Goal: Task Accomplishment & Management: Use online tool/utility

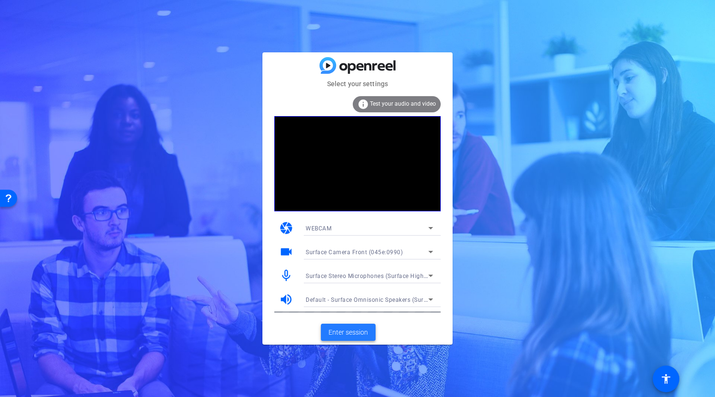
click at [340, 331] on span "Enter session" at bounding box center [348, 332] width 39 height 10
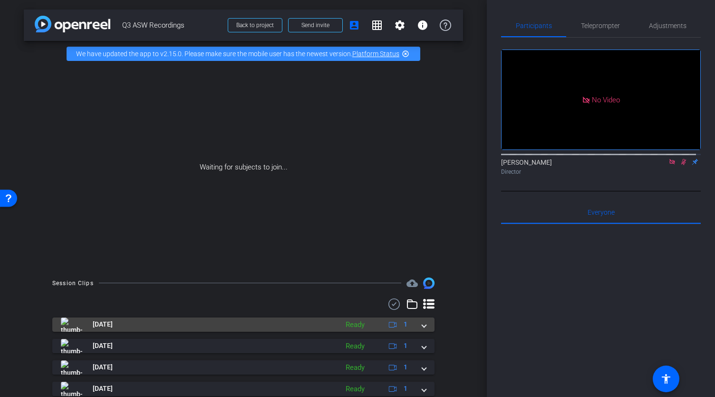
click at [422, 329] on span at bounding box center [424, 324] width 4 height 10
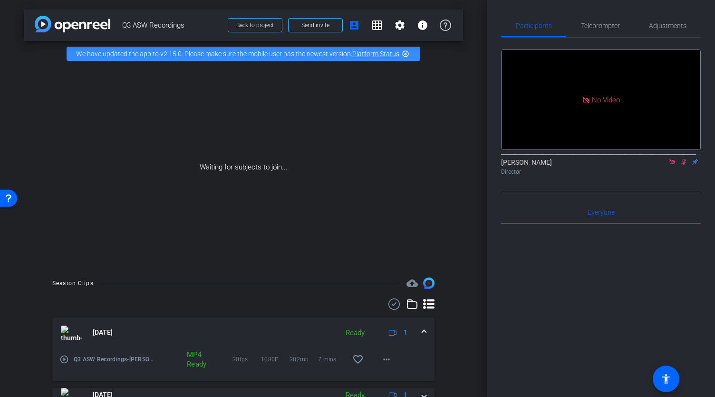
click at [422, 337] on span at bounding box center [424, 332] width 4 height 10
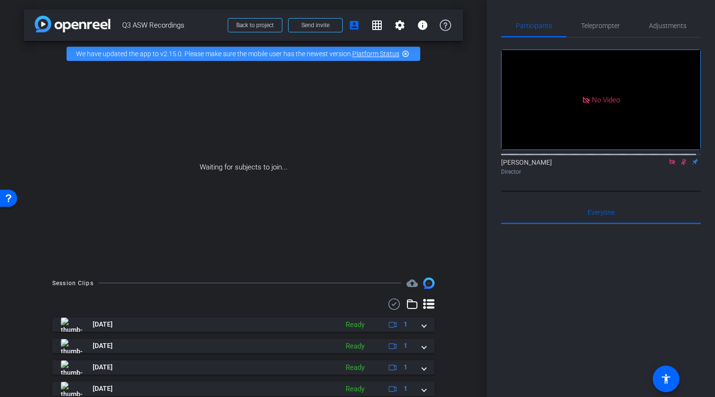
click at [669, 165] on icon at bounding box center [673, 161] width 8 height 7
click at [658, 164] on icon at bounding box center [661, 161] width 7 height 5
click at [656, 173] on div "[PERSON_NAME] Director" at bounding box center [601, 166] width 200 height 19
click at [671, 165] on icon at bounding box center [673, 161] width 8 height 7
click at [658, 165] on icon at bounding box center [661, 161] width 8 height 7
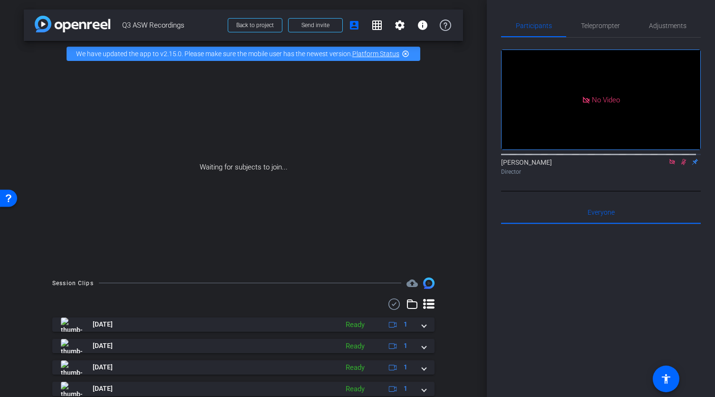
click at [516, 289] on div at bounding box center [601, 341] width 200 height 235
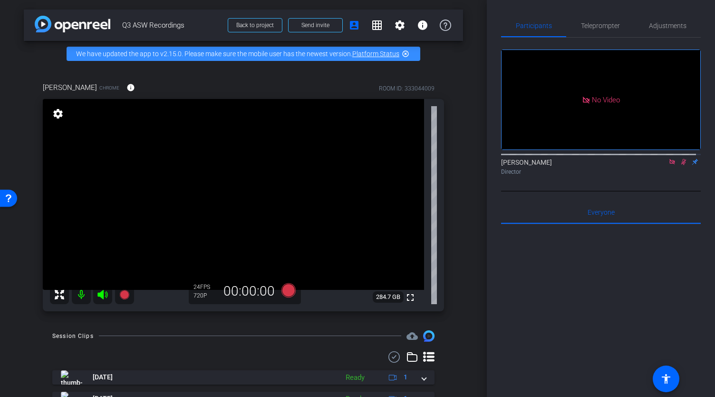
click at [681, 165] on icon at bounding box center [683, 162] width 5 height 6
click at [682, 165] on icon at bounding box center [684, 162] width 4 height 6
click at [680, 165] on icon at bounding box center [684, 161] width 8 height 7
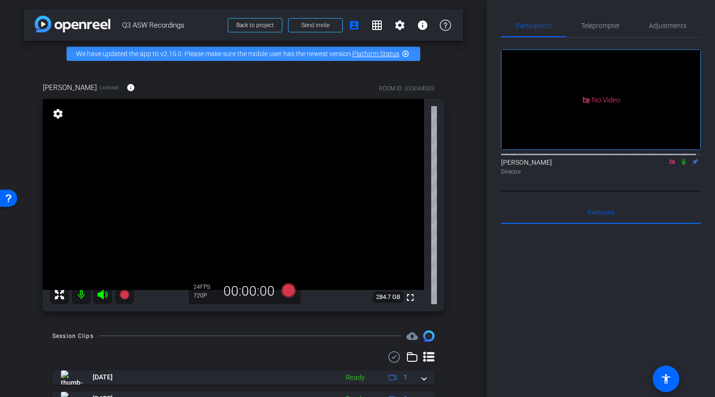
click at [680, 165] on icon at bounding box center [684, 161] width 8 height 7
click at [670, 164] on icon at bounding box center [672, 161] width 5 height 5
click at [670, 165] on icon at bounding box center [672, 162] width 5 height 6
click at [671, 165] on icon at bounding box center [673, 162] width 4 height 6
click at [669, 165] on icon at bounding box center [673, 161] width 8 height 7
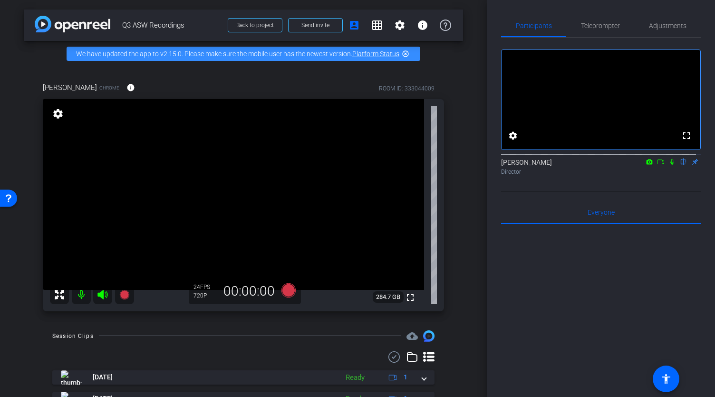
click at [669, 165] on icon at bounding box center [673, 161] width 8 height 7
click at [670, 165] on icon at bounding box center [672, 162] width 5 height 6
click at [671, 165] on icon at bounding box center [673, 162] width 4 height 6
click at [670, 165] on icon at bounding box center [672, 162] width 5 height 6
click at [671, 165] on icon at bounding box center [673, 162] width 4 height 6
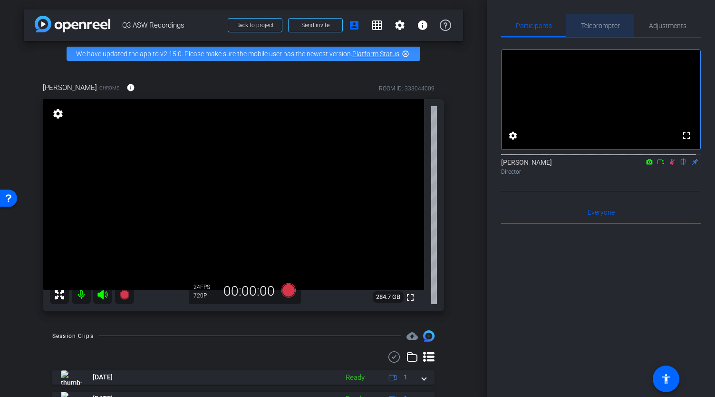
click at [603, 24] on span "Teleprompter" at bounding box center [600, 25] width 39 height 7
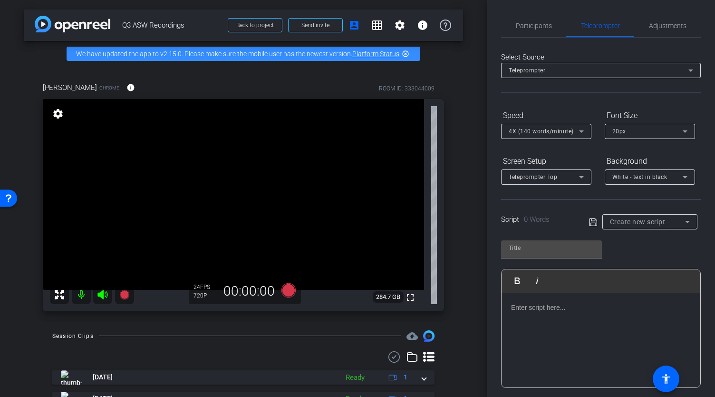
click at [566, 306] on p at bounding box center [601, 307] width 180 height 10
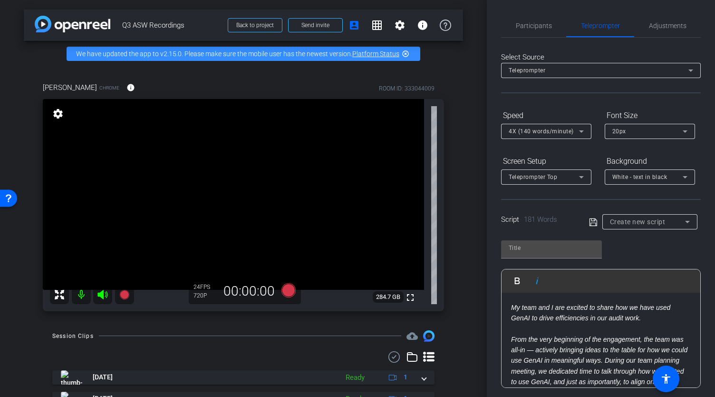
click at [554, 317] on icon "My team and I are excited to share how we have used GenAI to drive efficiencies…" at bounding box center [590, 312] width 159 height 18
click at [521, 246] on input "text" at bounding box center [552, 247] width 86 height 11
type input "[DATE] Script"
click at [592, 220] on icon at bounding box center [593, 221] width 9 height 11
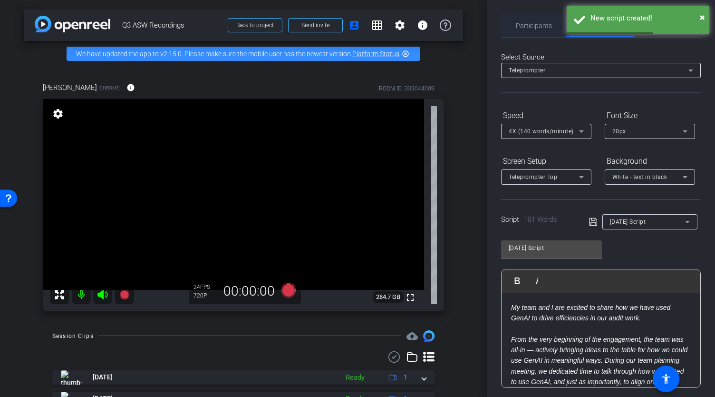
click at [521, 22] on span "Participants" at bounding box center [534, 25] width 36 height 7
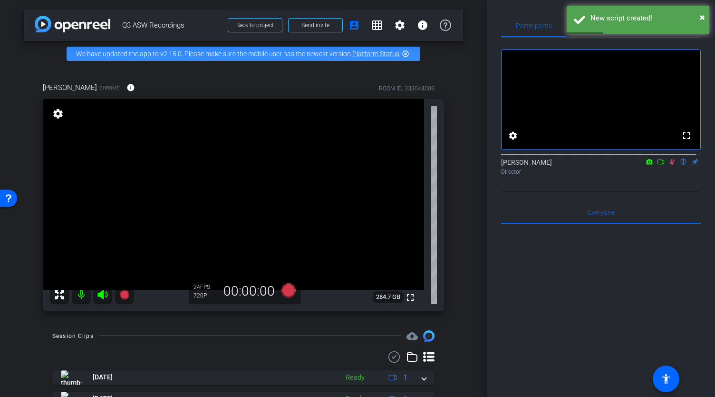
click at [657, 165] on icon at bounding box center [661, 161] width 8 height 7
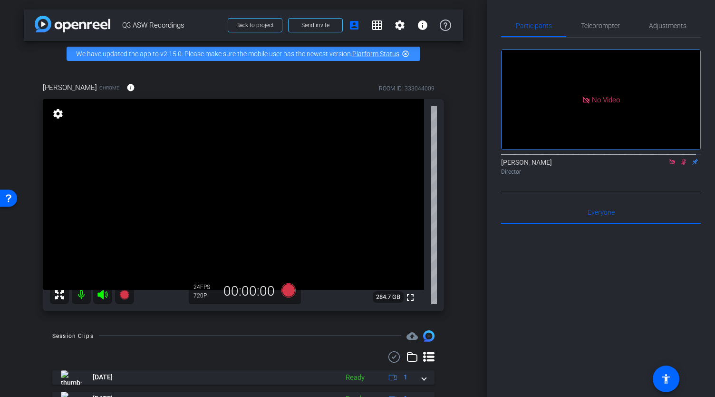
click at [678, 166] on mat-icon at bounding box center [683, 161] width 11 height 9
click at [680, 165] on icon at bounding box center [684, 161] width 8 height 7
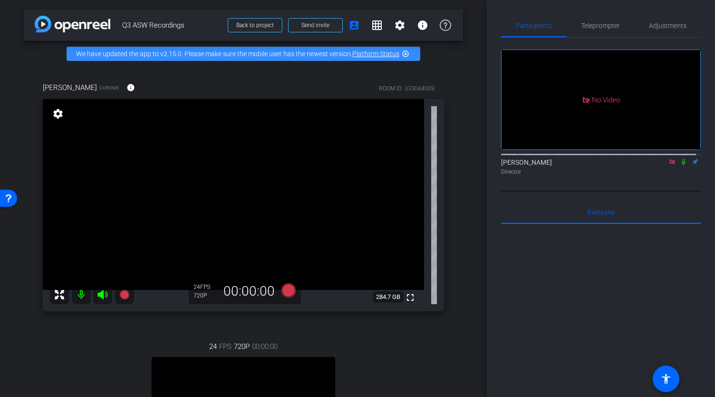
scroll to position [143, 0]
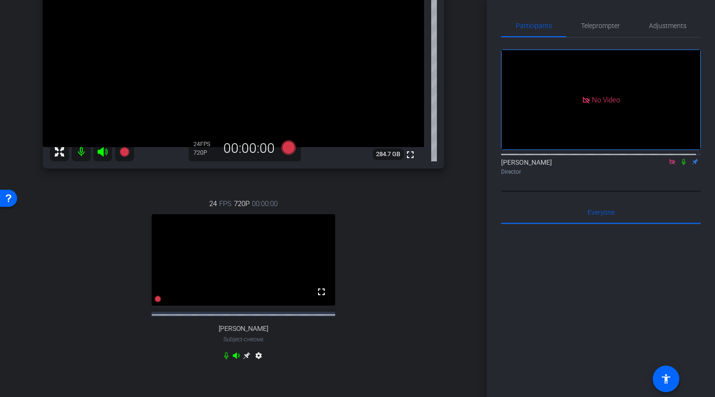
click at [243, 359] on icon at bounding box center [246, 355] width 7 height 7
click at [681, 165] on icon at bounding box center [684, 161] width 8 height 7
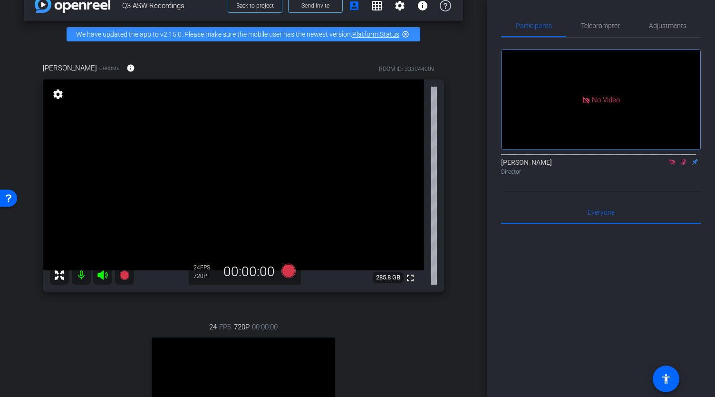
scroll to position [0, 0]
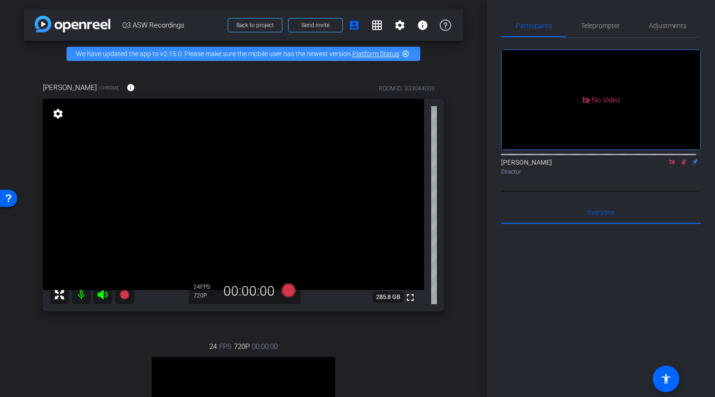
click at [669, 165] on icon at bounding box center [673, 161] width 8 height 7
click at [670, 165] on icon at bounding box center [672, 162] width 5 height 6
click at [591, 24] on span "Teleprompter" at bounding box center [600, 25] width 39 height 7
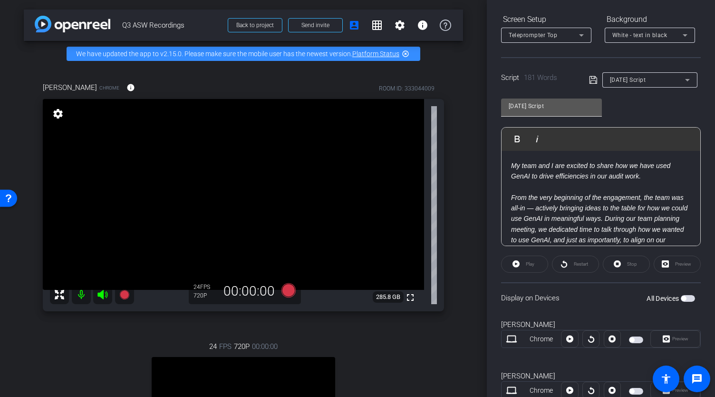
scroll to position [143, 0]
click at [511, 164] on icon "My team and I are excited to share how we have used GenAI to drive efficiencies…" at bounding box center [590, 170] width 159 height 18
click at [683, 294] on span "button" at bounding box center [688, 297] width 14 height 7
click at [519, 263] on icon at bounding box center [516, 262] width 7 height 7
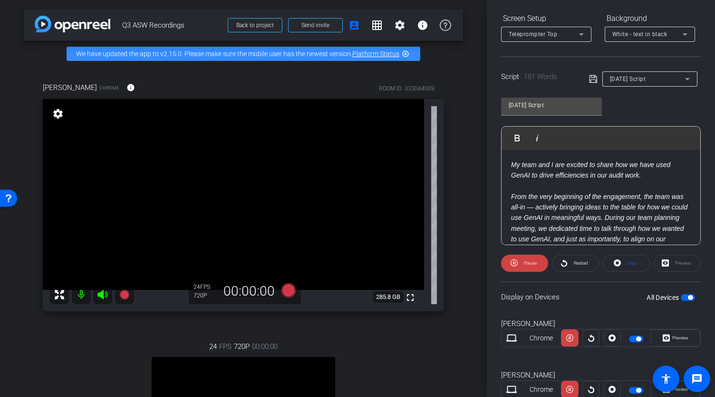
scroll to position [173, 0]
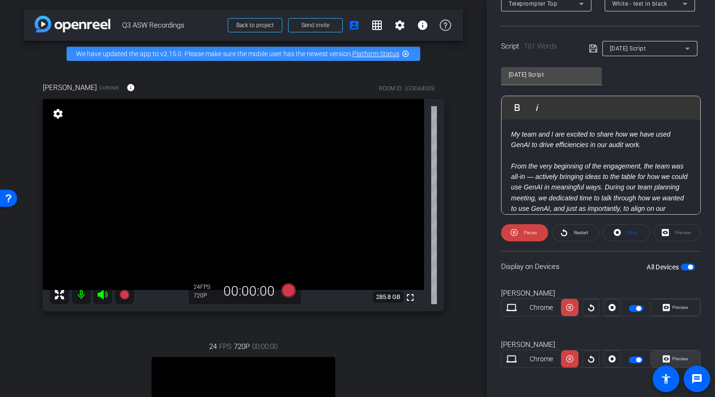
click at [670, 352] on span "Preview" at bounding box center [679, 358] width 19 height 13
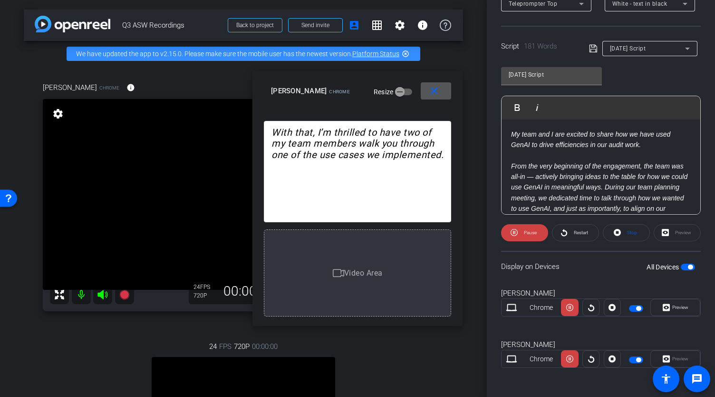
click at [446, 93] on span at bounding box center [436, 90] width 30 height 23
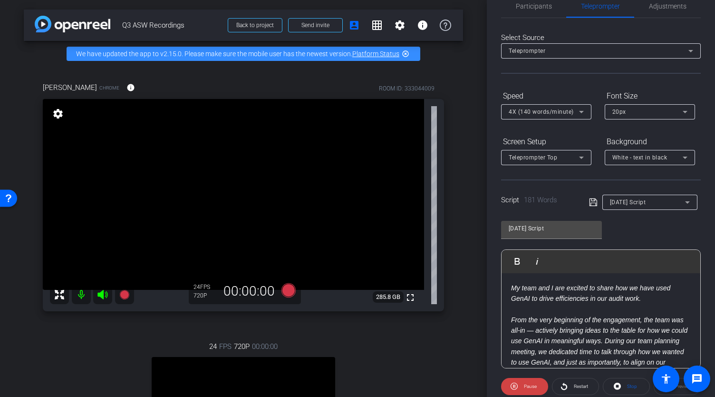
scroll to position [0, 0]
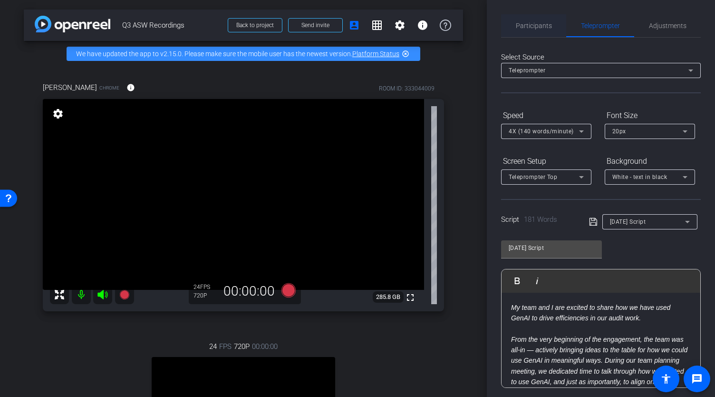
click at [526, 27] on span "Participants" at bounding box center [534, 25] width 36 height 7
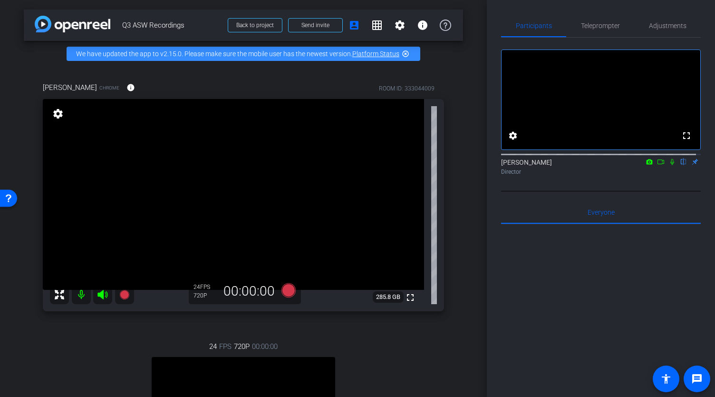
click at [671, 165] on icon at bounding box center [673, 162] width 4 height 6
click at [647, 164] on icon at bounding box center [650, 161] width 6 height 5
click at [603, 185] on span "Logi C270 HD WebCam (046d:0825)" at bounding box center [588, 183] width 100 height 7
click at [669, 165] on icon at bounding box center [673, 161] width 8 height 7
click at [593, 26] on span "Teleprompter" at bounding box center [600, 25] width 39 height 7
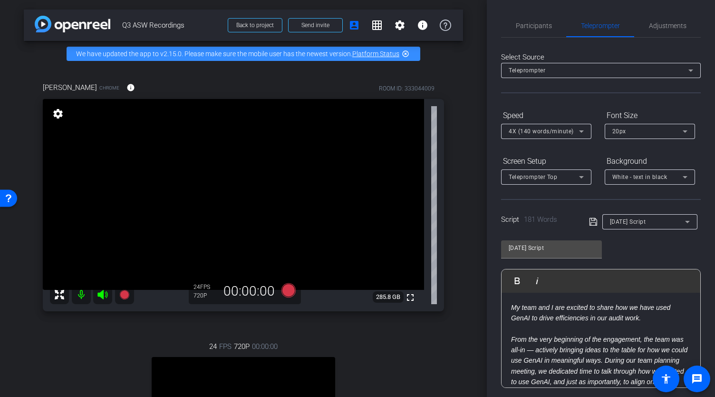
scroll to position [143, 0]
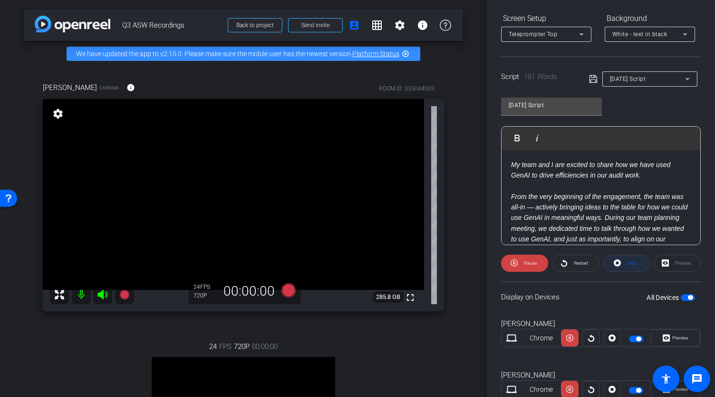
click at [618, 265] on icon at bounding box center [617, 263] width 7 height 12
click at [526, 263] on span "Play" at bounding box center [530, 262] width 9 height 5
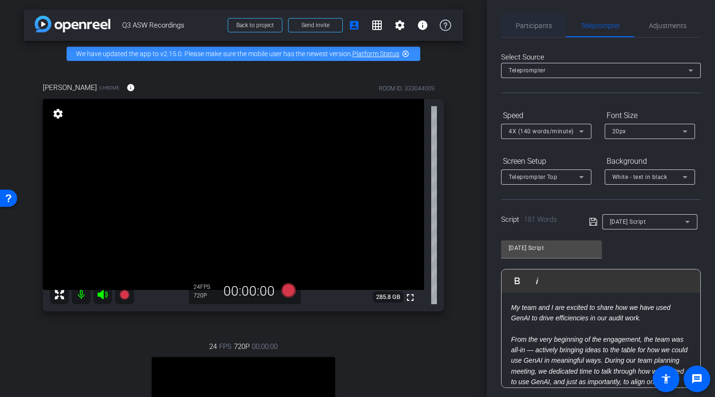
click at [532, 29] on span "Participants" at bounding box center [534, 25] width 36 height 7
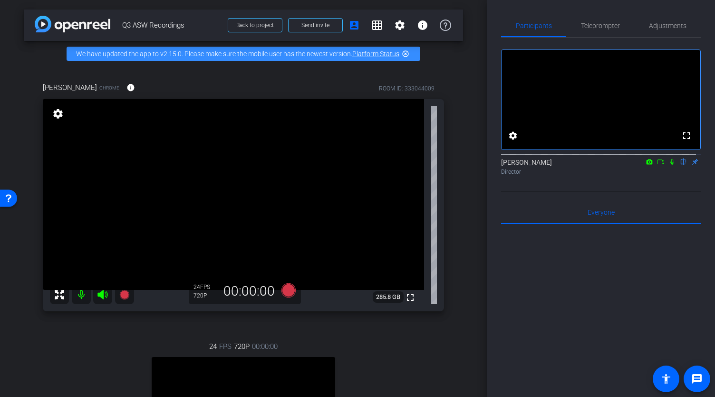
click at [671, 165] on icon at bounding box center [673, 162] width 4 height 6
click at [602, 28] on span "Teleprompter" at bounding box center [600, 25] width 39 height 7
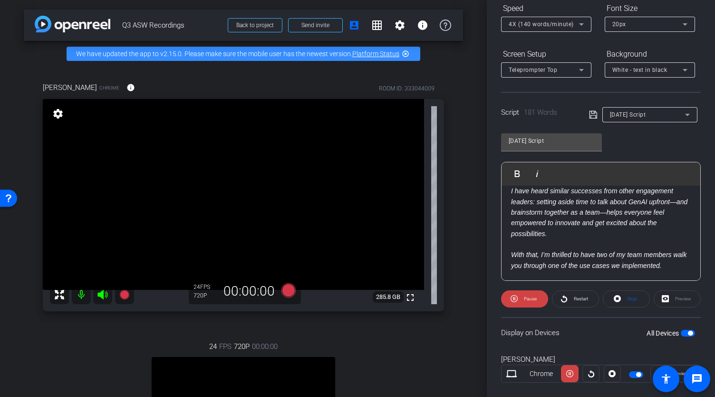
scroll to position [126, 0]
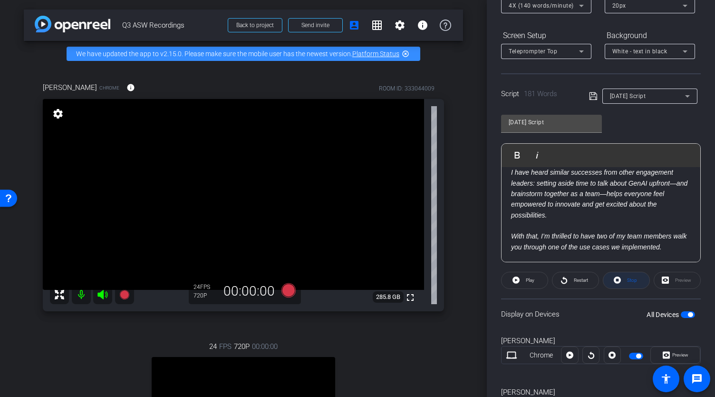
click at [614, 281] on icon at bounding box center [617, 279] width 7 height 7
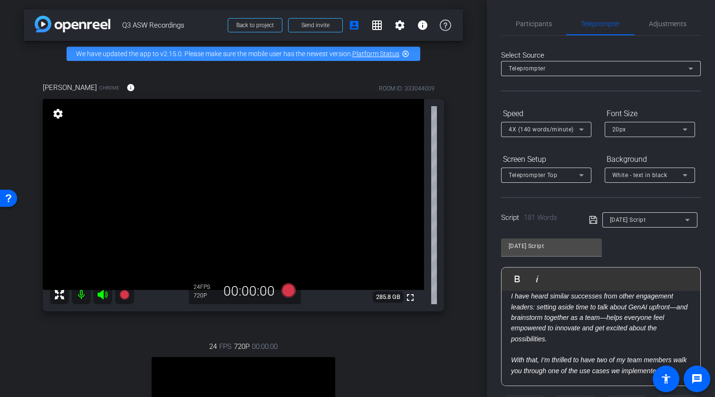
scroll to position [0, 0]
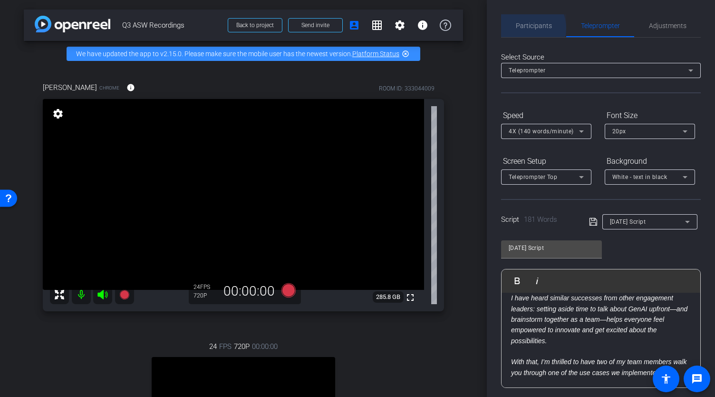
click at [526, 28] on span "Participants" at bounding box center [534, 25] width 36 height 7
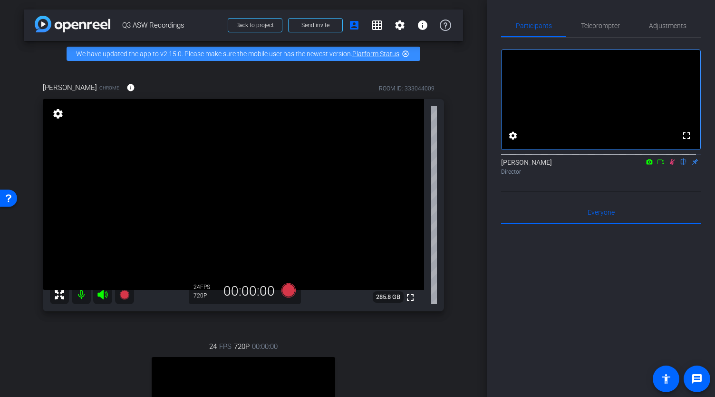
click at [670, 165] on icon at bounding box center [672, 162] width 5 height 6
click at [597, 28] on span "Teleprompter" at bounding box center [600, 25] width 39 height 7
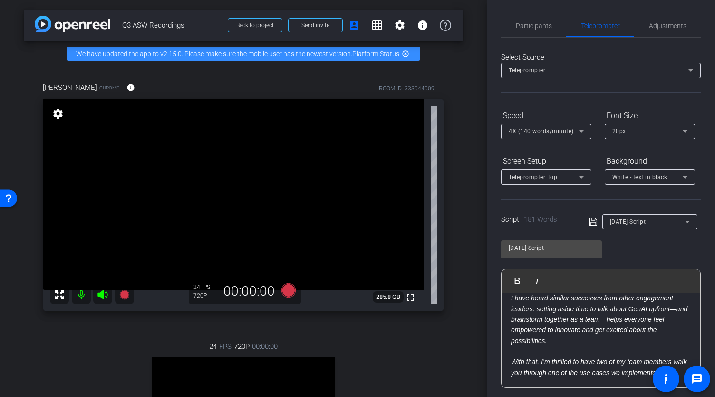
click at [584, 131] on icon at bounding box center [581, 131] width 11 height 11
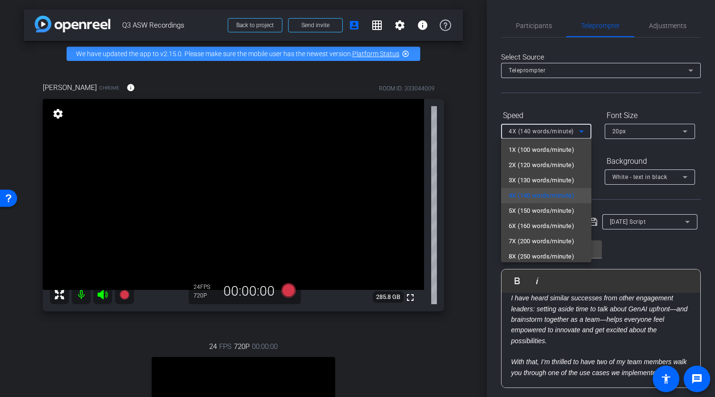
click at [580, 132] on div at bounding box center [357, 198] width 715 height 397
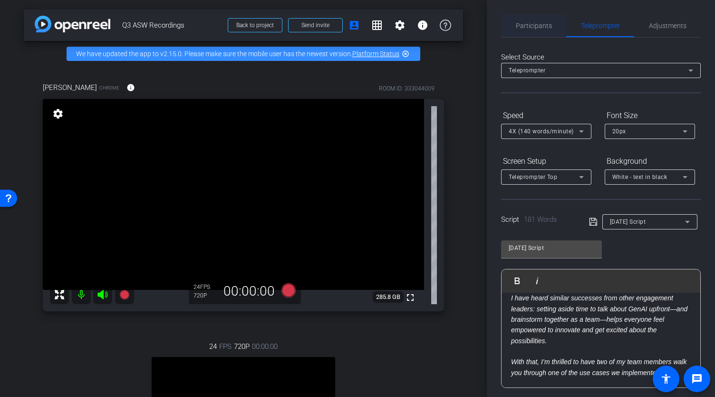
click at [537, 25] on span "Participants" at bounding box center [534, 25] width 36 height 7
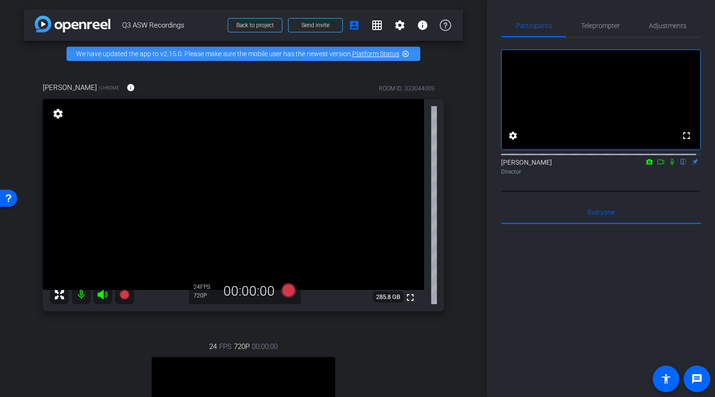
click at [671, 165] on icon at bounding box center [673, 162] width 4 height 6
click at [670, 165] on icon at bounding box center [672, 162] width 5 height 6
click at [594, 32] on span "Teleprompter" at bounding box center [600, 25] width 39 height 23
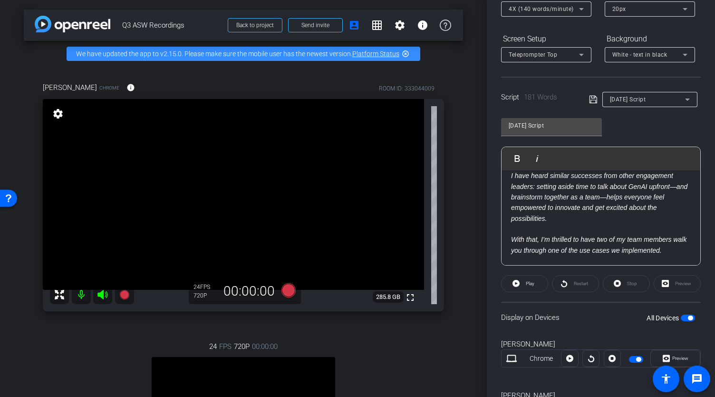
scroll to position [143, 0]
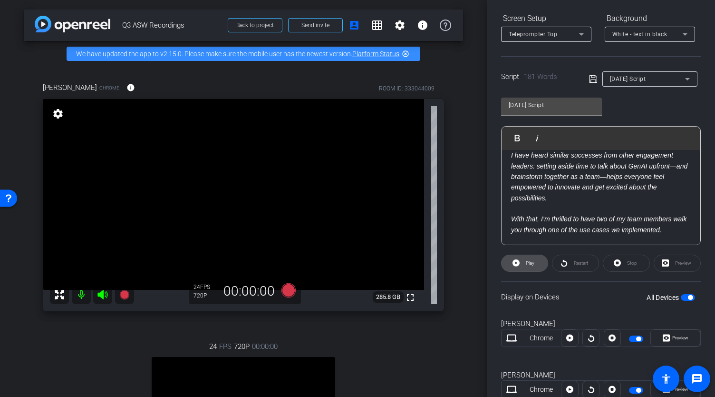
click at [528, 262] on span "Play" at bounding box center [530, 262] width 9 height 5
click at [627, 265] on span "Stop" at bounding box center [632, 262] width 10 height 5
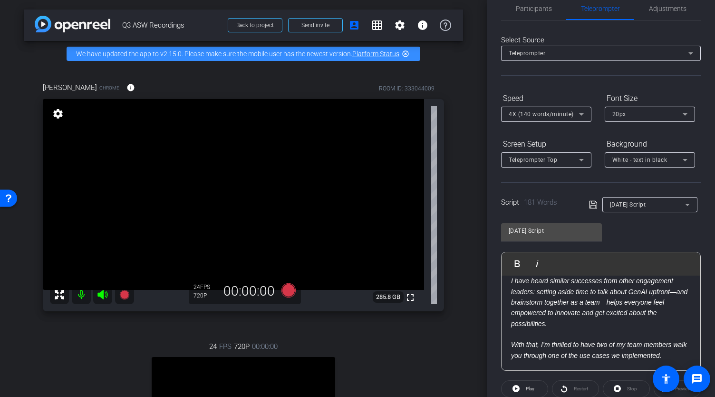
scroll to position [0, 0]
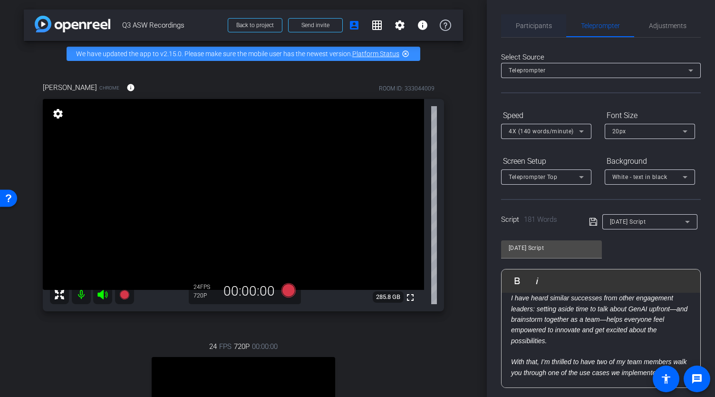
click at [533, 27] on span "Participants" at bounding box center [534, 25] width 36 height 7
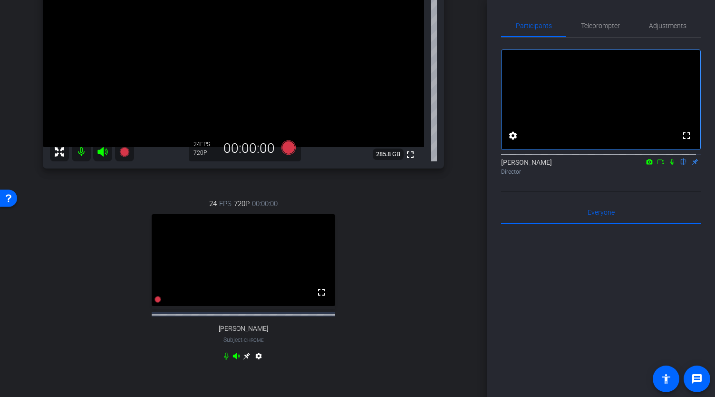
scroll to position [95, 0]
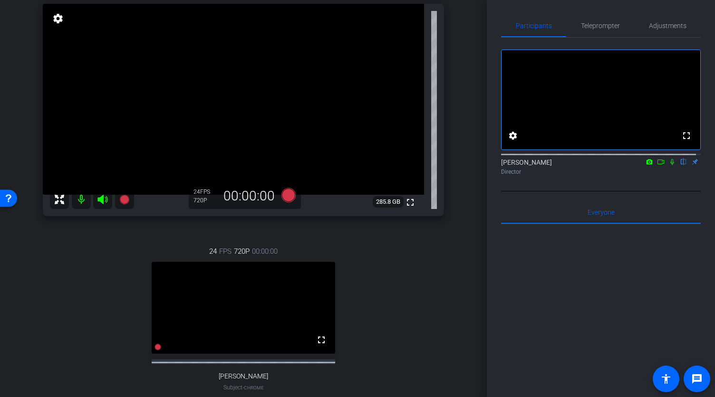
click at [657, 165] on icon at bounding box center [661, 161] width 8 height 7
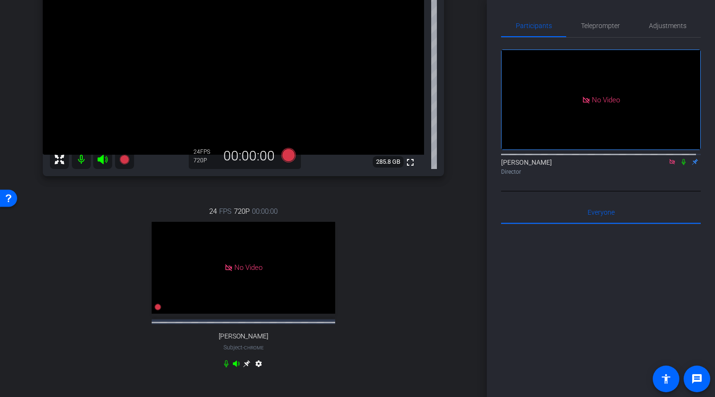
scroll to position [190, 0]
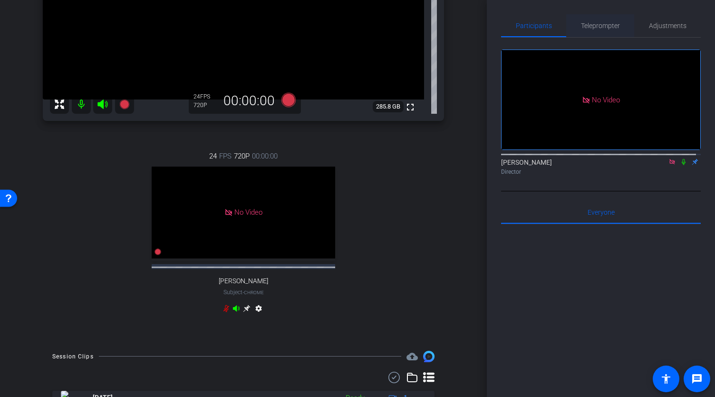
click at [591, 27] on span "Teleprompter" at bounding box center [600, 25] width 39 height 7
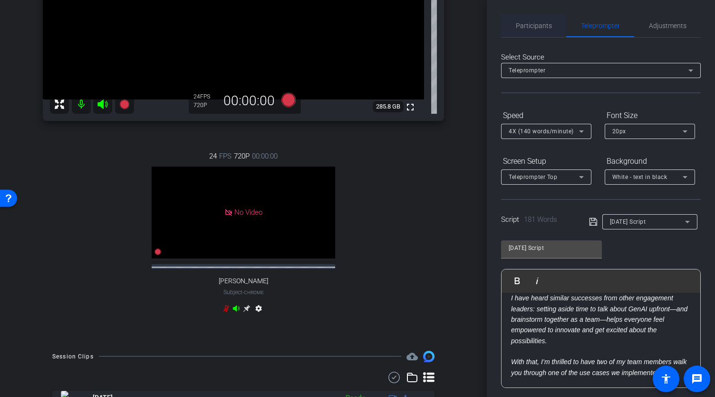
click at [536, 29] on span "Participants" at bounding box center [534, 25] width 36 height 7
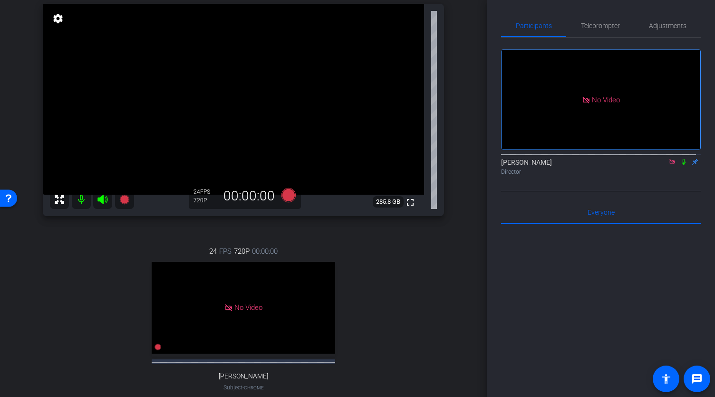
scroll to position [0, 0]
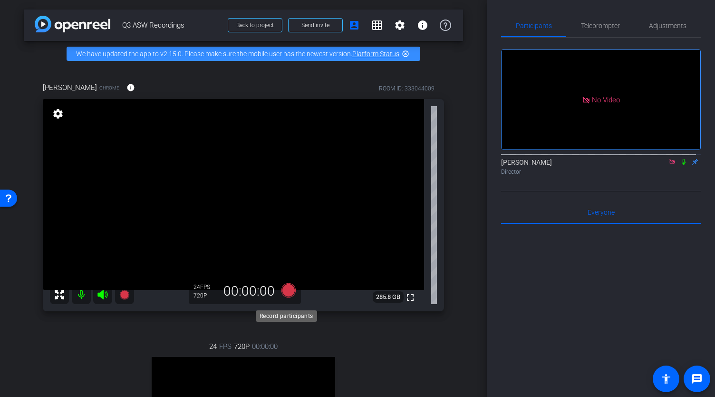
click at [284, 297] on icon at bounding box center [289, 289] width 14 height 14
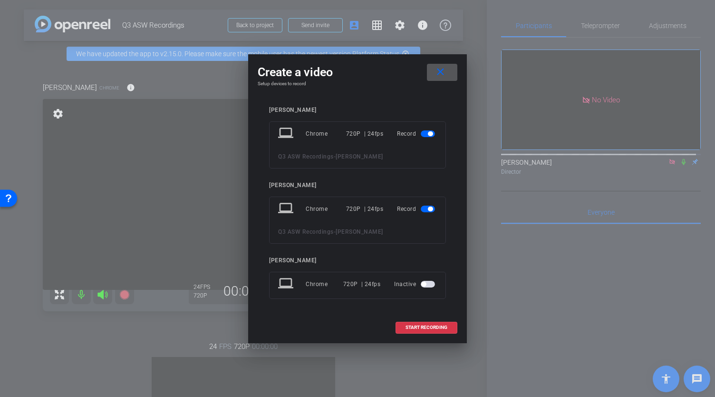
click at [428, 135] on span "button" at bounding box center [430, 133] width 5 height 5
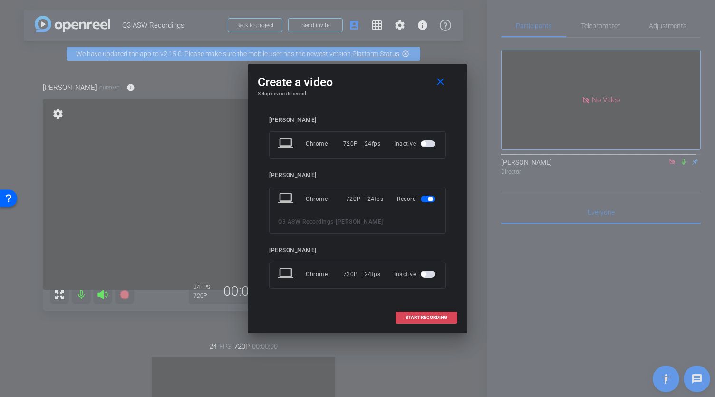
click at [428, 317] on span "START RECORDING" at bounding box center [427, 317] width 42 height 5
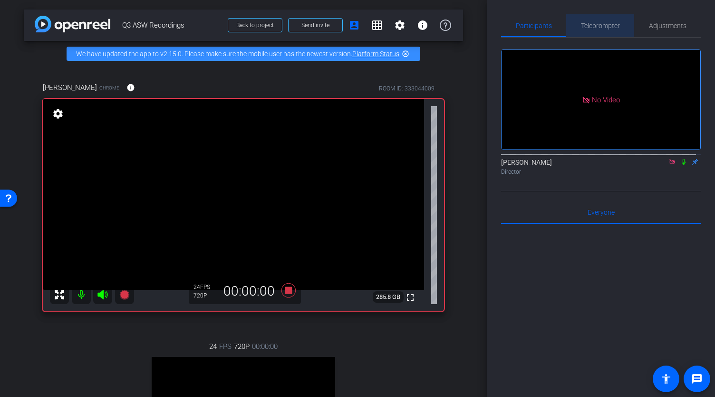
click at [598, 26] on span "Teleprompter" at bounding box center [600, 25] width 39 height 7
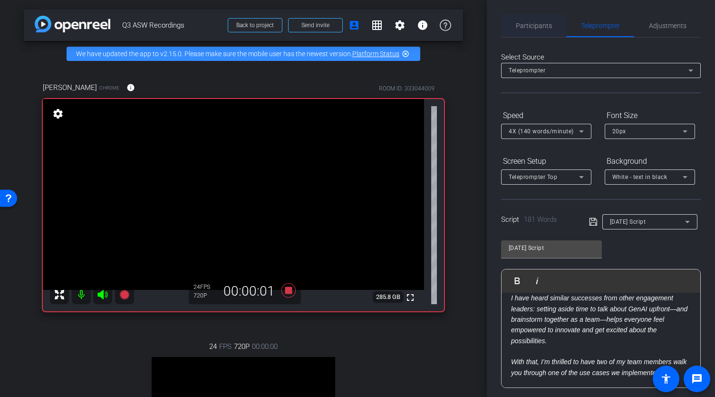
click at [537, 22] on span "Participants" at bounding box center [534, 25] width 36 height 7
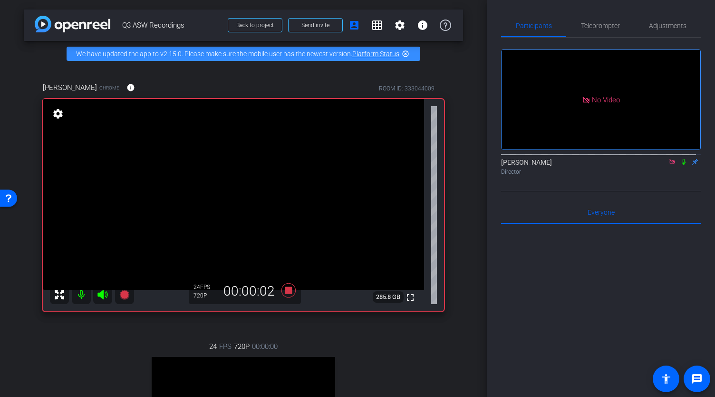
click at [680, 158] on icon at bounding box center [684, 161] width 8 height 7
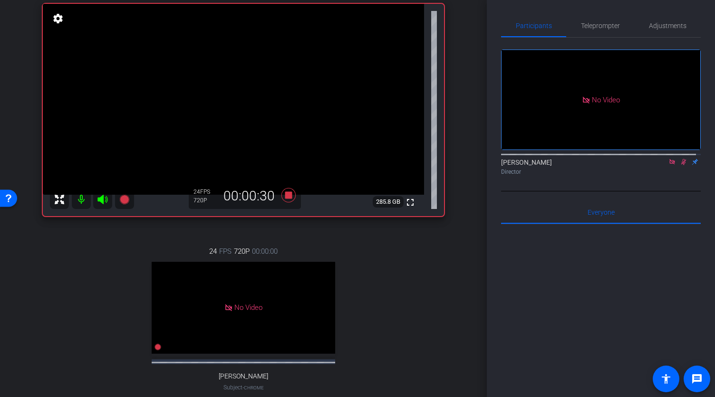
scroll to position [48, 0]
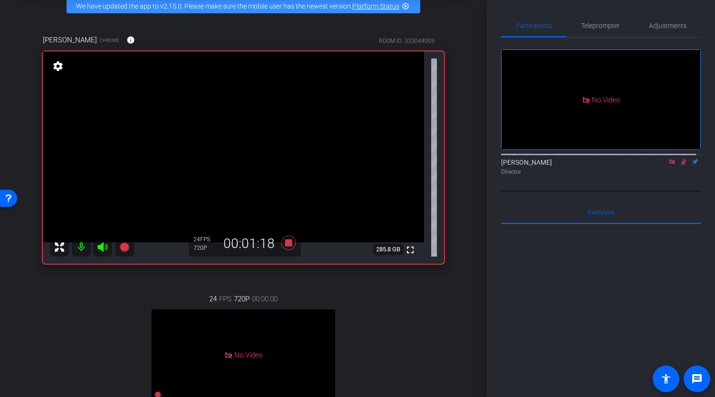
click at [681, 159] on icon at bounding box center [683, 162] width 5 height 6
click at [288, 249] on icon at bounding box center [289, 242] width 14 height 14
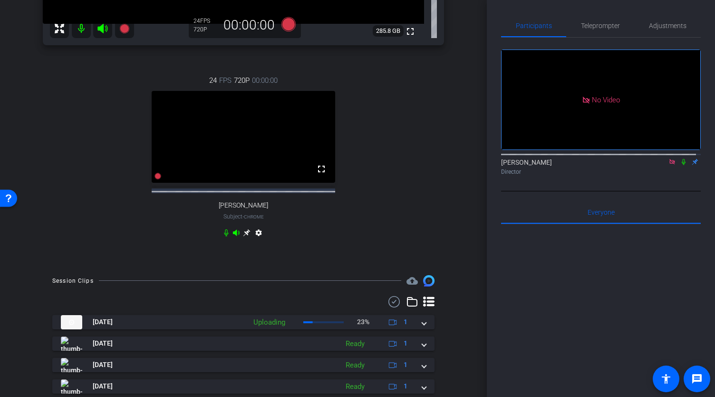
scroll to position [285, 0]
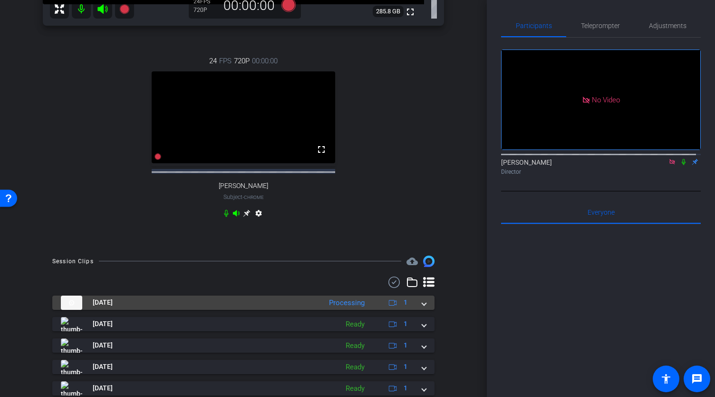
click at [422, 307] on span at bounding box center [424, 302] width 4 height 10
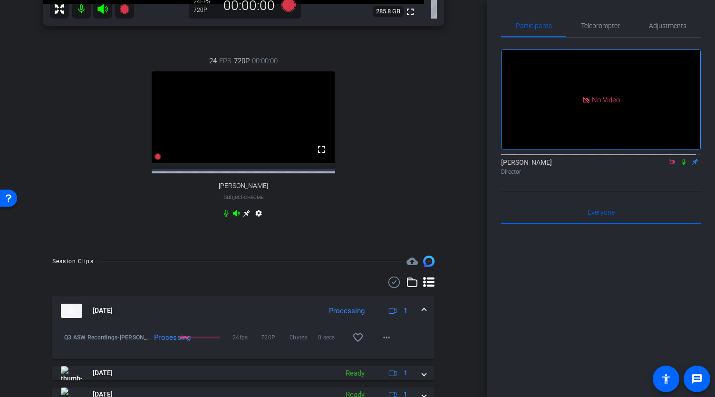
click at [422, 315] on span at bounding box center [424, 310] width 4 height 10
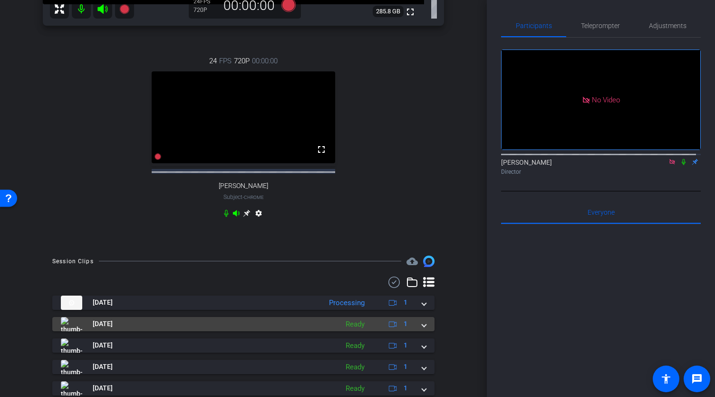
click at [422, 329] on span at bounding box center [424, 324] width 4 height 10
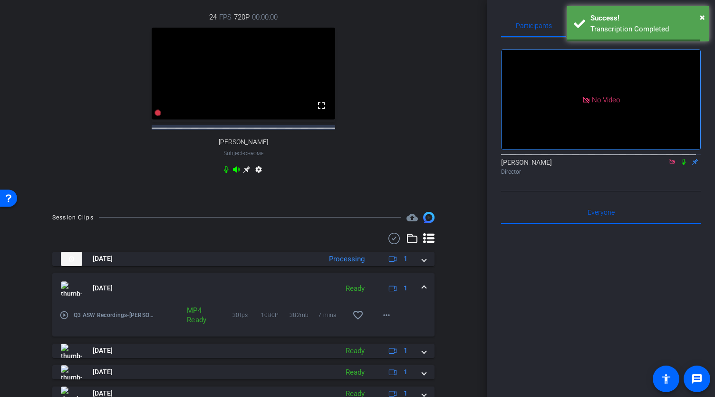
scroll to position [380, 0]
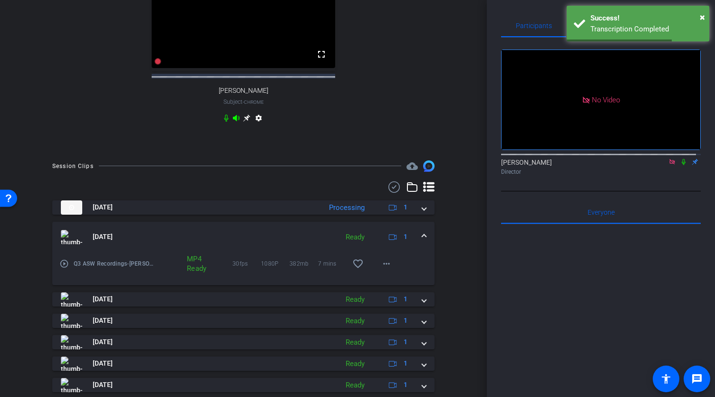
click at [422, 242] on span at bounding box center [424, 237] width 4 height 10
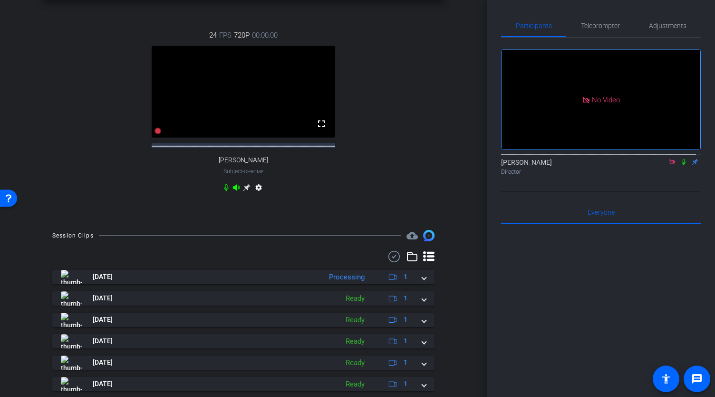
scroll to position [333, 0]
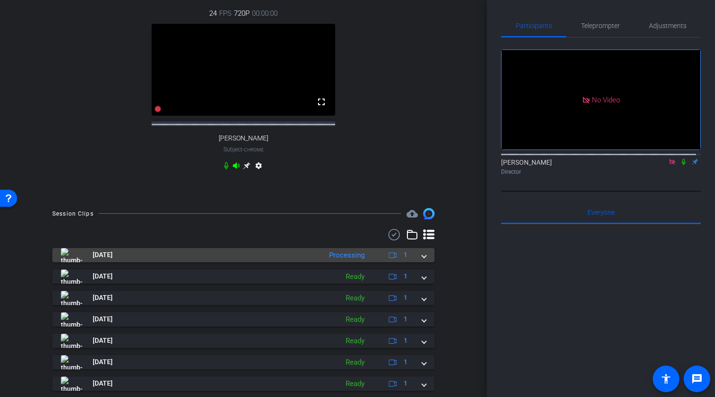
click at [422, 260] on span at bounding box center [424, 255] width 4 height 10
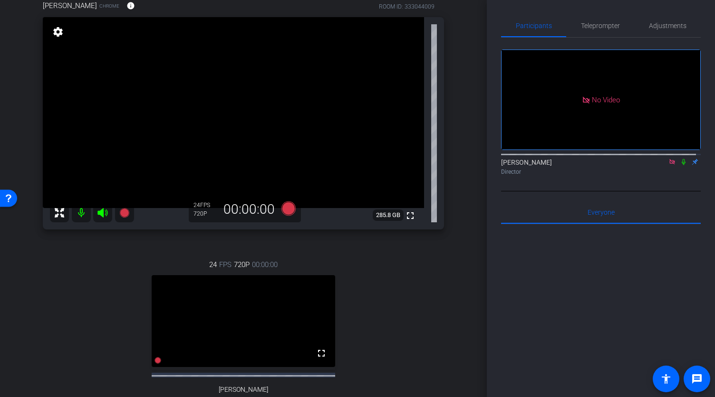
scroll to position [48, 0]
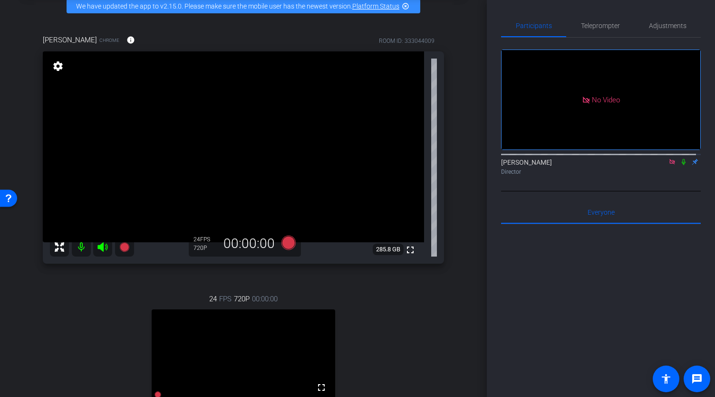
click at [680, 158] on icon at bounding box center [684, 161] width 8 height 7
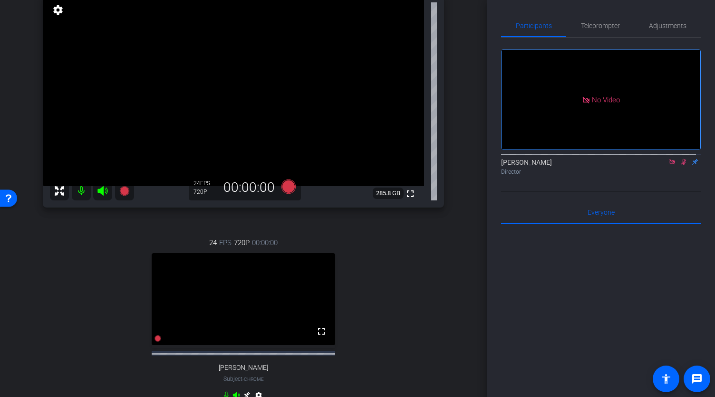
scroll to position [95, 0]
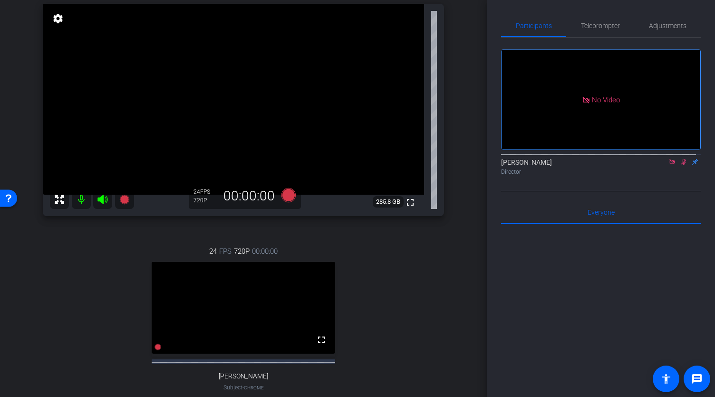
click at [669, 158] on icon at bounding box center [673, 161] width 8 height 7
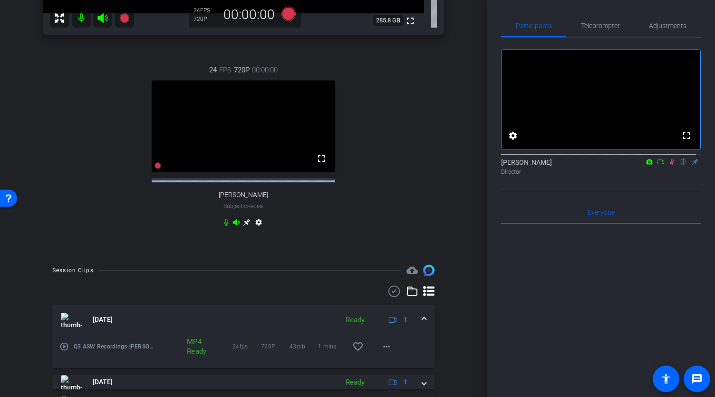
scroll to position [333, 0]
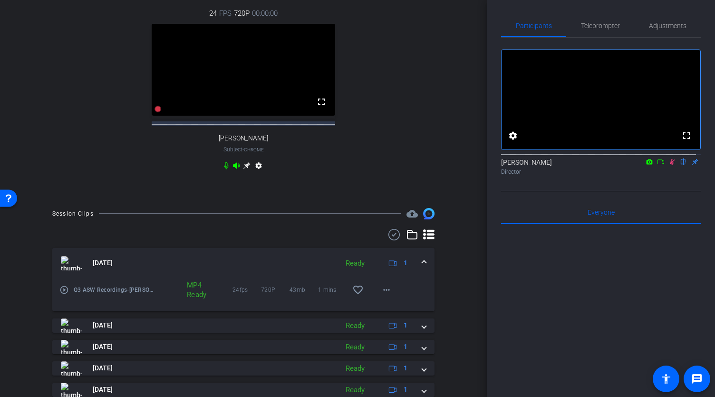
click at [423, 278] on mat-expansion-panel-header "[DATE] Ready 1" at bounding box center [243, 263] width 382 height 30
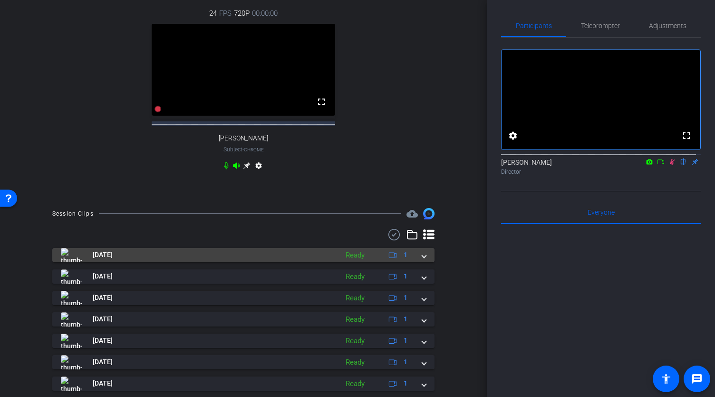
click at [421, 262] on mat-expansion-panel-header "[DATE] Ready 1" at bounding box center [243, 255] width 382 height 14
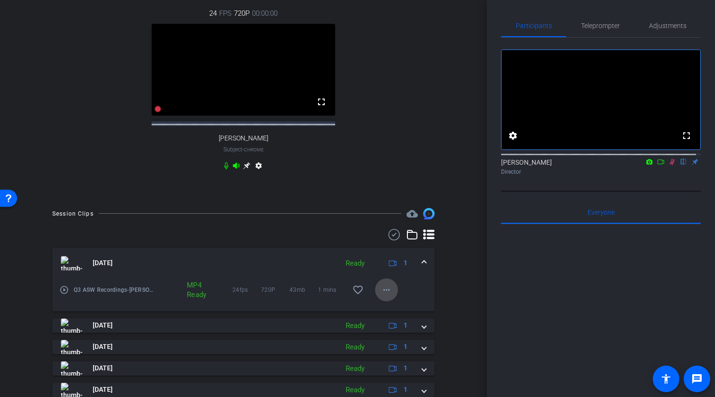
click at [382, 295] on mat-icon "more_horiz" at bounding box center [386, 289] width 11 height 11
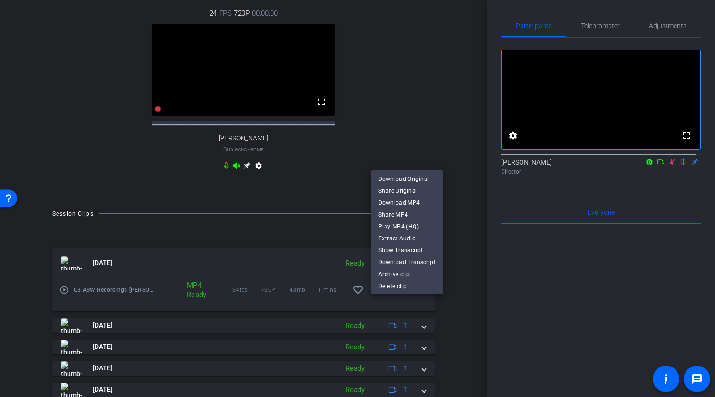
click at [454, 313] on div at bounding box center [357, 198] width 715 height 397
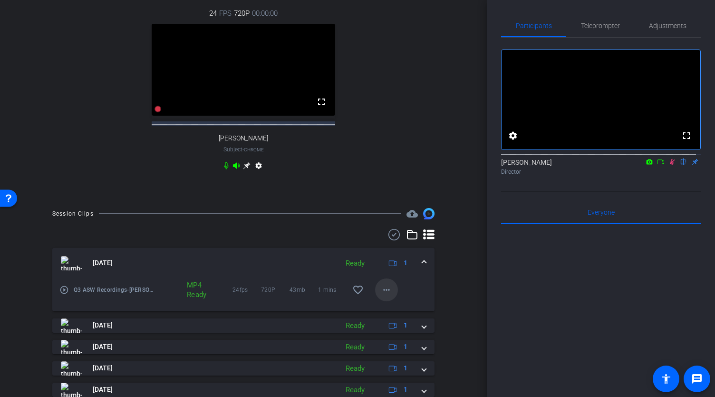
click at [385, 295] on mat-icon "more_horiz" at bounding box center [386, 289] width 11 height 11
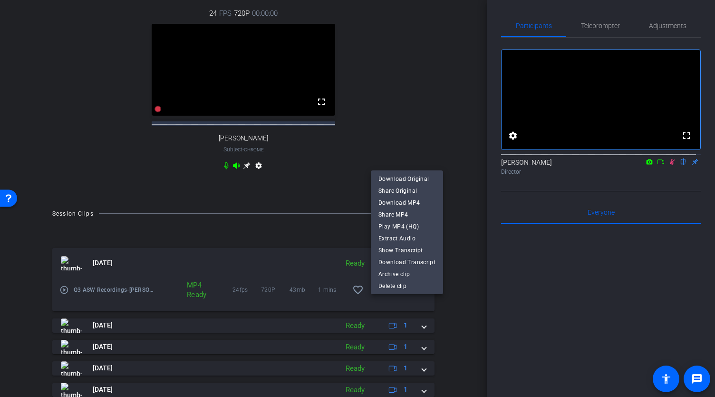
click at [469, 227] on div at bounding box center [357, 198] width 715 height 397
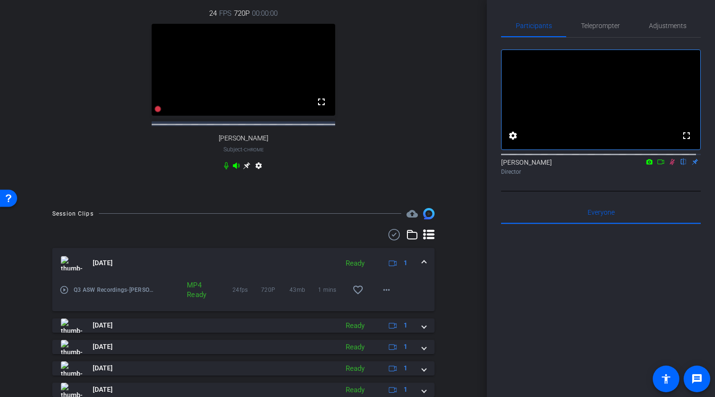
click at [422, 268] on span at bounding box center [424, 263] width 4 height 10
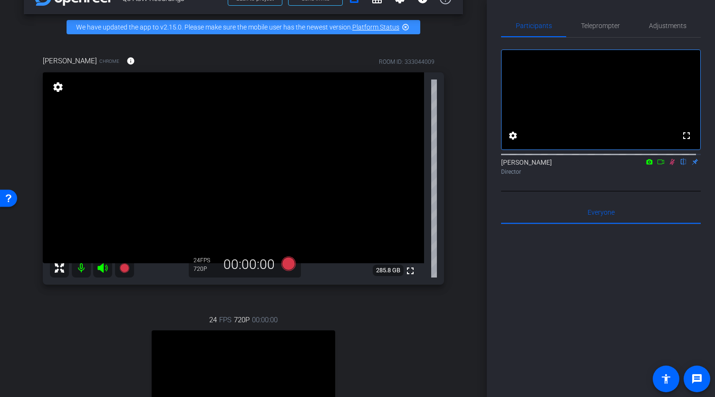
scroll to position [0, 0]
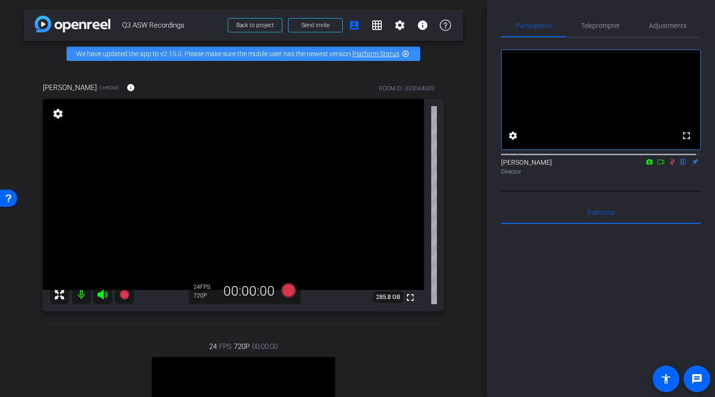
click at [670, 165] on icon at bounding box center [672, 162] width 5 height 6
click at [669, 165] on icon at bounding box center [673, 161] width 8 height 7
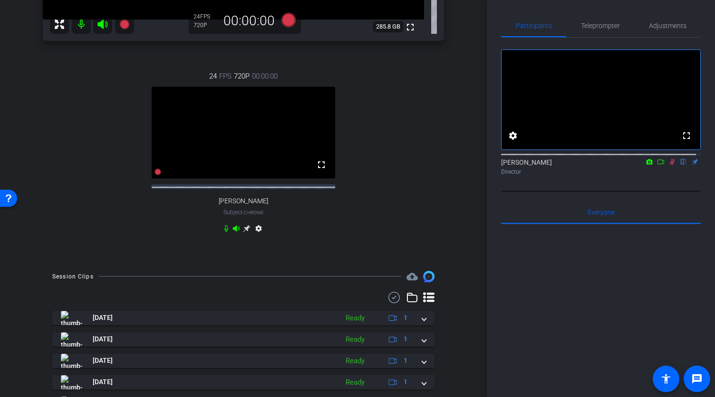
scroll to position [333, 0]
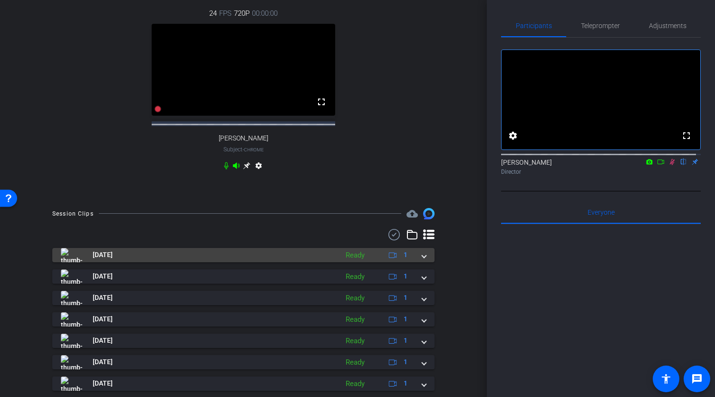
click at [422, 260] on span at bounding box center [424, 255] width 4 height 10
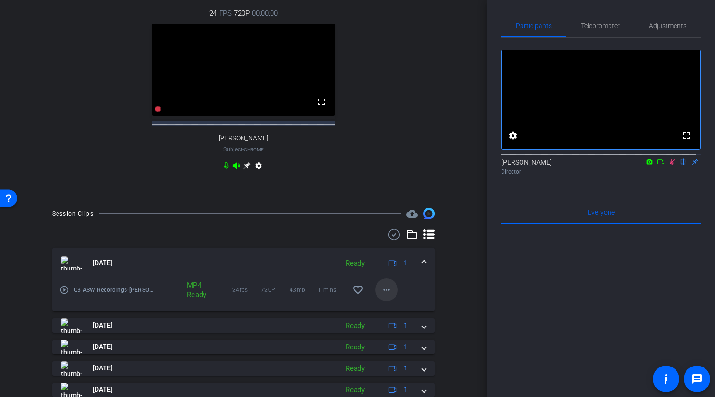
click at [384, 295] on mat-icon "more_horiz" at bounding box center [386, 289] width 11 height 11
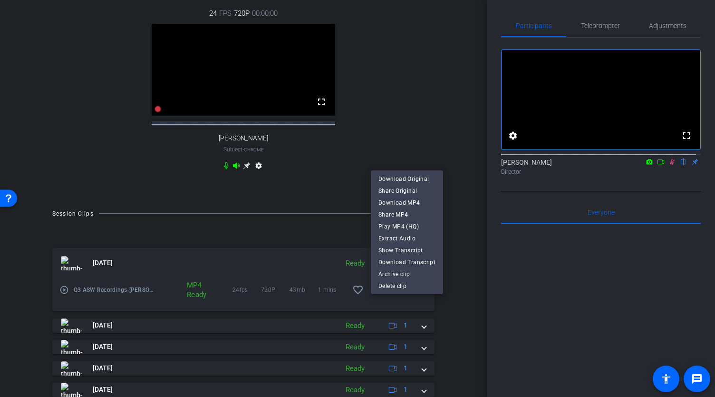
click at [584, 286] on div at bounding box center [357, 198] width 715 height 397
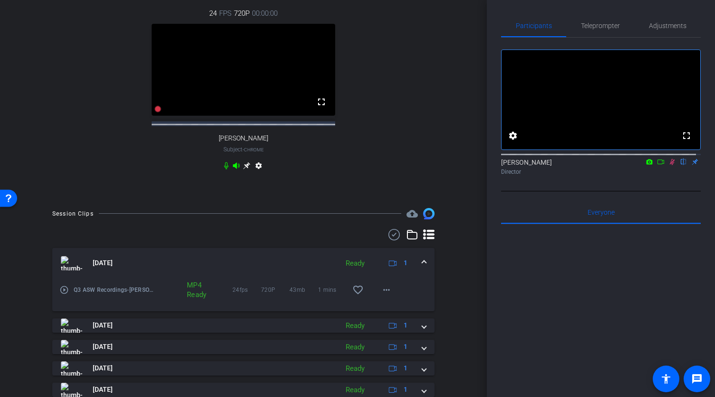
click at [63, 294] on mat-icon "play_circle_outline" at bounding box center [64, 290] width 10 height 10
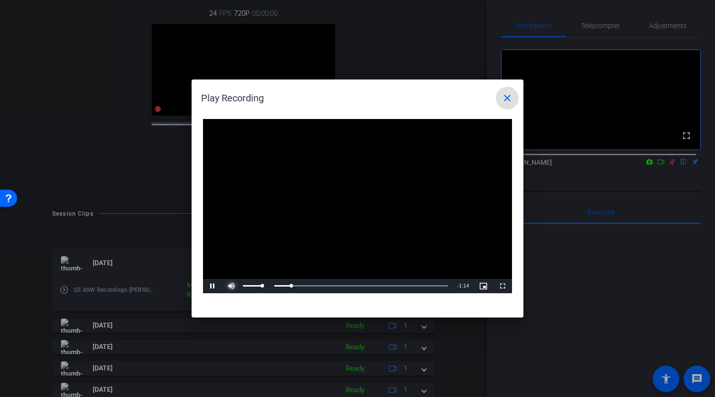
click at [231, 286] on span "Video Player" at bounding box center [231, 286] width 19 height 0
click at [213, 286] on span "Video Player" at bounding box center [212, 286] width 19 height 0
click at [263, 284] on div "0:17" at bounding box center [267, 285] width 43 height 2
click at [258, 284] on div "Loaded : 100.00% 0:04 0:04" at bounding box center [347, 285] width 202 height 2
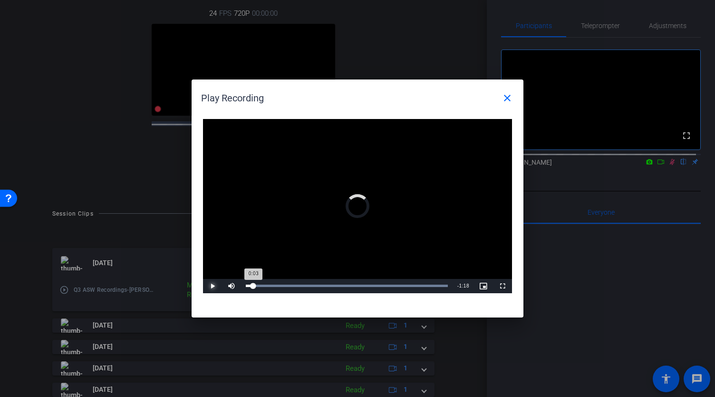
click at [252, 284] on div "0:03" at bounding box center [250, 285] width 8 height 2
click at [507, 98] on mat-icon "close" at bounding box center [507, 97] width 11 height 11
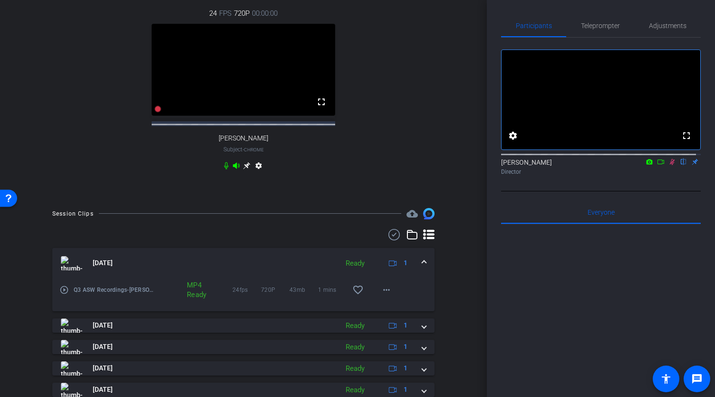
click at [669, 165] on icon at bounding box center [673, 161] width 8 height 7
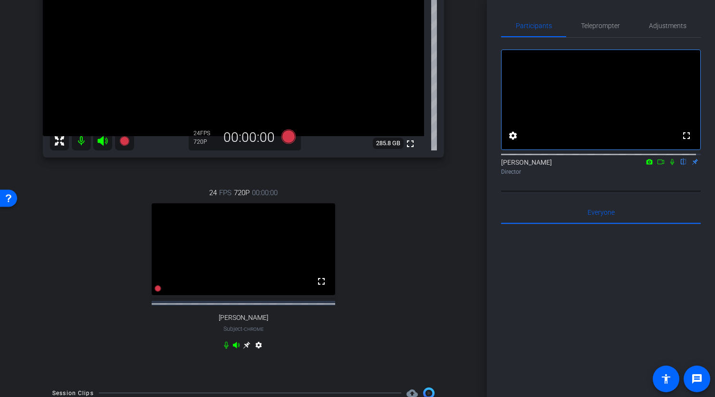
scroll to position [140, 0]
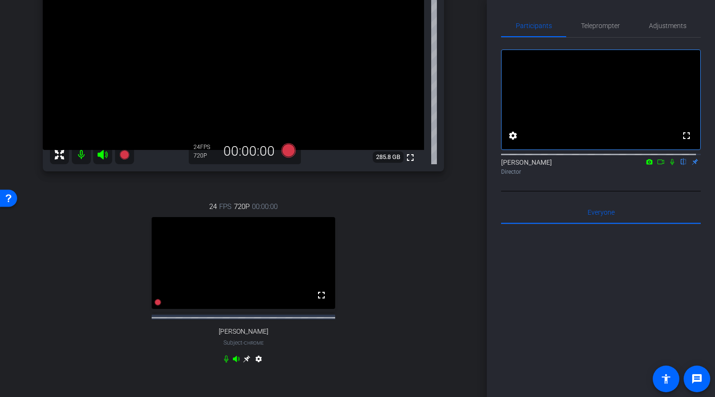
click at [657, 165] on icon at bounding box center [661, 161] width 8 height 7
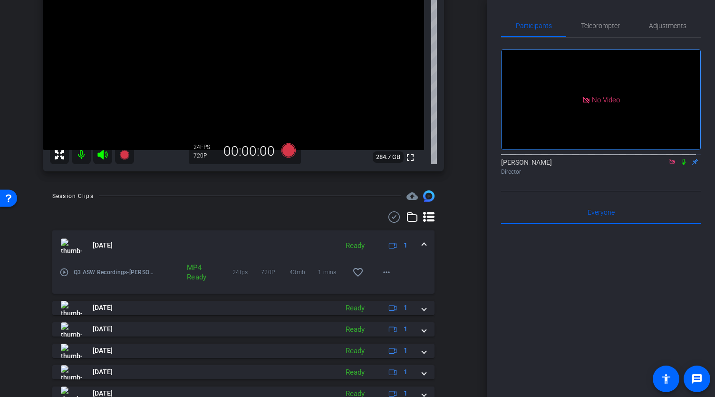
click at [680, 165] on icon at bounding box center [684, 161] width 8 height 7
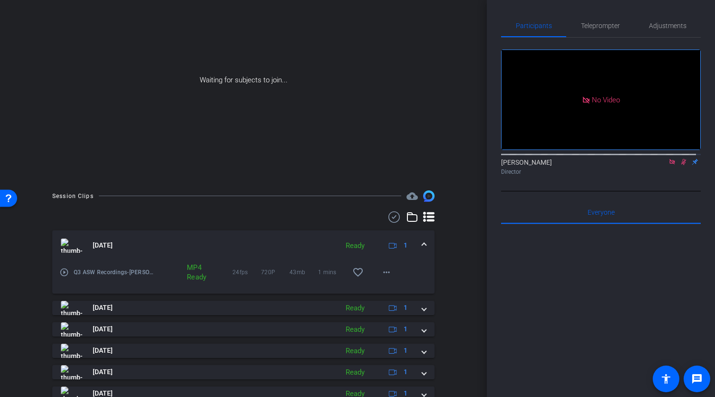
click at [63, 277] on mat-icon "play_circle_outline" at bounding box center [64, 272] width 10 height 10
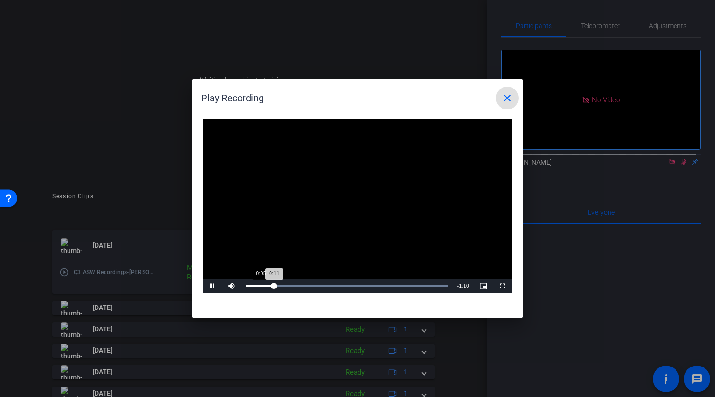
click at [261, 287] on div "Loaded : 100.00% 0:05 0:11" at bounding box center [347, 286] width 212 height 14
click at [257, 287] on div "Loaded : 100.00% 0:04 0:06" at bounding box center [347, 286] width 212 height 14
click at [251, 287] on div "Loaded : 100.00% 0:02 0:05" at bounding box center [347, 286] width 212 height 14
click at [247, 287] on div "0:01" at bounding box center [248, 285] width 5 height 2
click at [301, 287] on div "Loaded : 100.00% 0:22 0:17" at bounding box center [347, 286] width 212 height 14
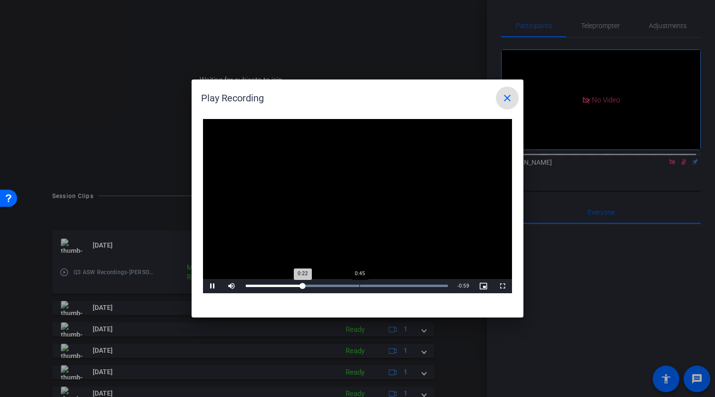
click at [360, 286] on div "Loaded : 100.00% 0:45 0:22" at bounding box center [347, 285] width 202 height 2
click at [390, 286] on div "Loaded : 100.00% 0:57 0:58" at bounding box center [347, 285] width 202 height 2
click at [411, 286] on div "Loaded : 100.00% 1:06 0:58" at bounding box center [347, 285] width 202 height 2
click at [430, 286] on div "Loaded : 100.00% 1:13 1:07" at bounding box center [347, 285] width 202 height 2
click at [506, 99] on mat-icon "close" at bounding box center [507, 97] width 11 height 11
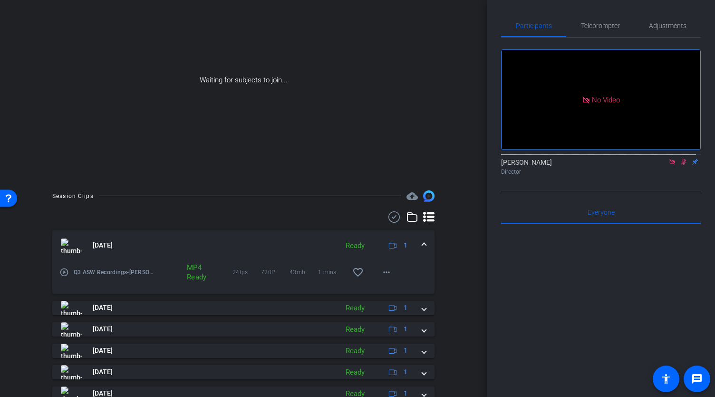
click at [422, 250] on span at bounding box center [424, 245] width 4 height 10
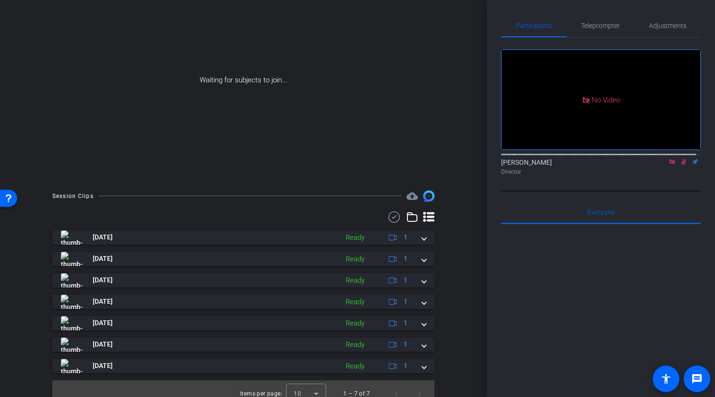
scroll to position [0, 0]
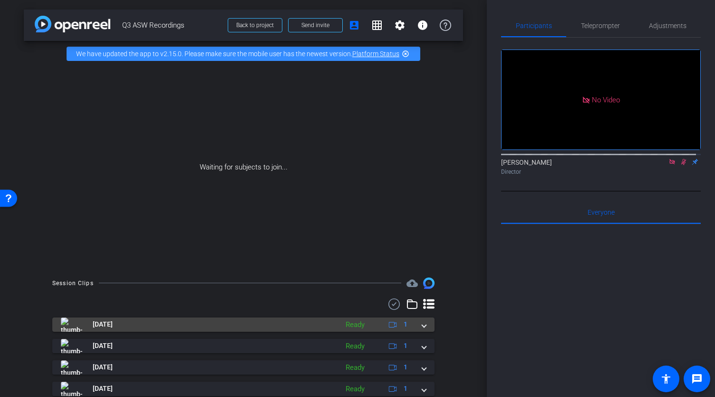
click at [422, 329] on span at bounding box center [424, 324] width 4 height 10
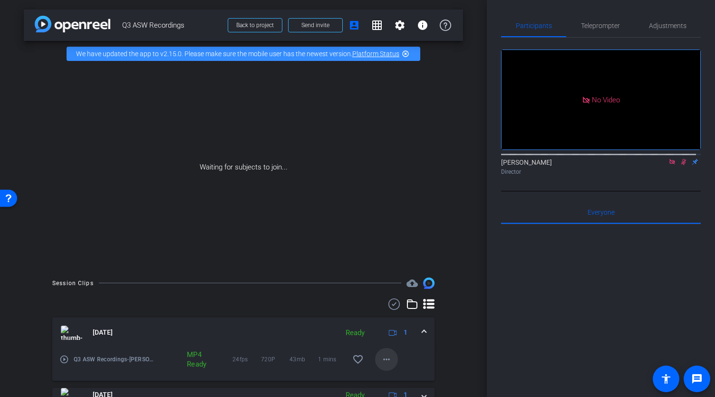
click at [384, 365] on mat-icon "more_horiz" at bounding box center [386, 358] width 11 height 11
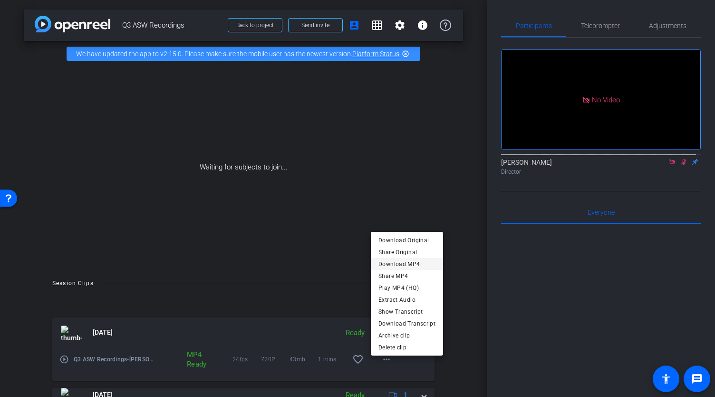
click at [417, 263] on span "Download MP4" at bounding box center [407, 263] width 57 height 11
